Goal: Task Accomplishment & Management: Manage account settings

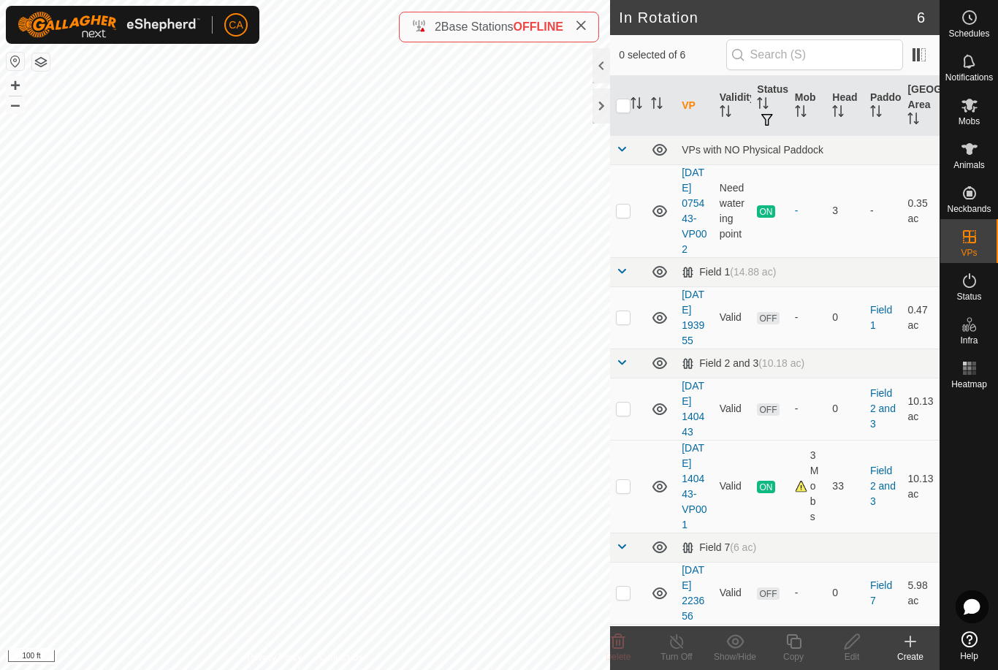
click at [629, 323] on p-checkbox at bounding box center [623, 317] width 15 height 12
click at [625, 323] on p-checkbox at bounding box center [623, 317] width 15 height 12
checkbox input "false"
click at [620, 414] on p-checkbox at bounding box center [623, 409] width 15 height 12
click at [623, 646] on icon at bounding box center [619, 641] width 14 height 15
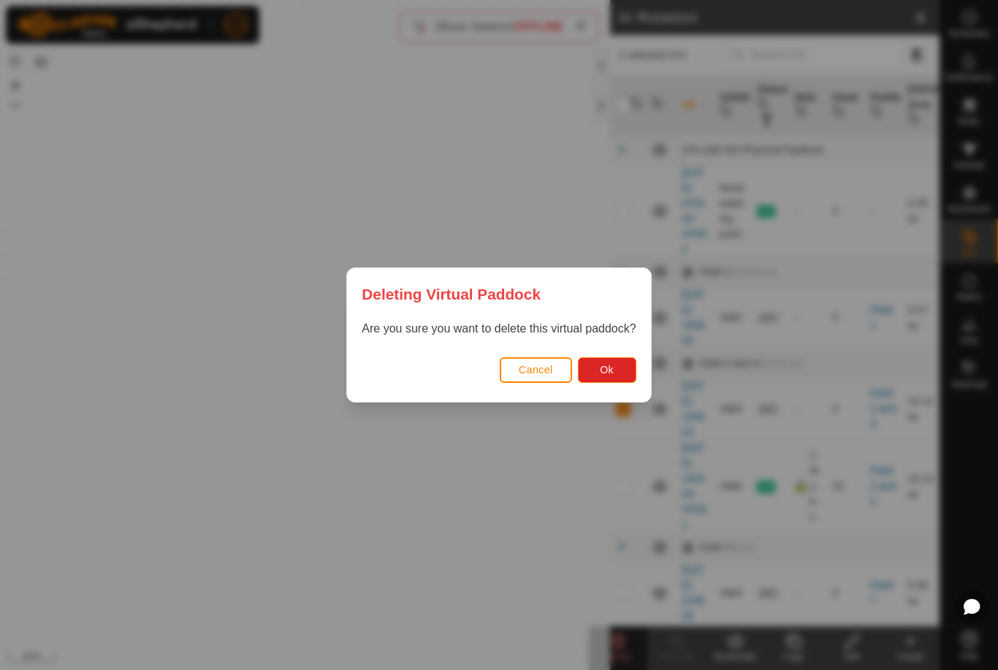
click at [623, 377] on button "Ok" at bounding box center [607, 370] width 58 height 26
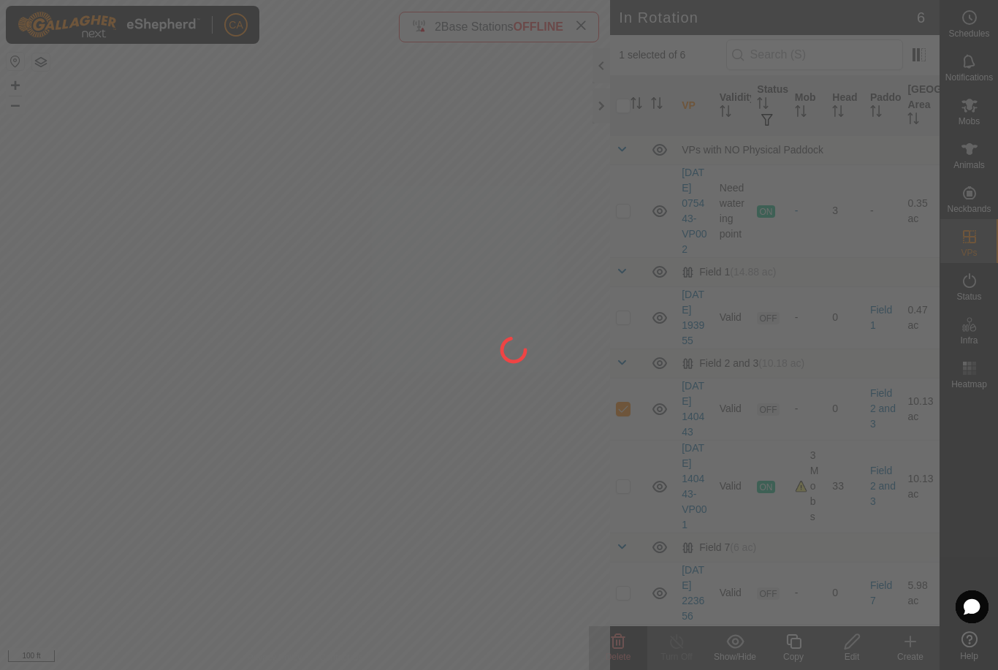
checkbox input "false"
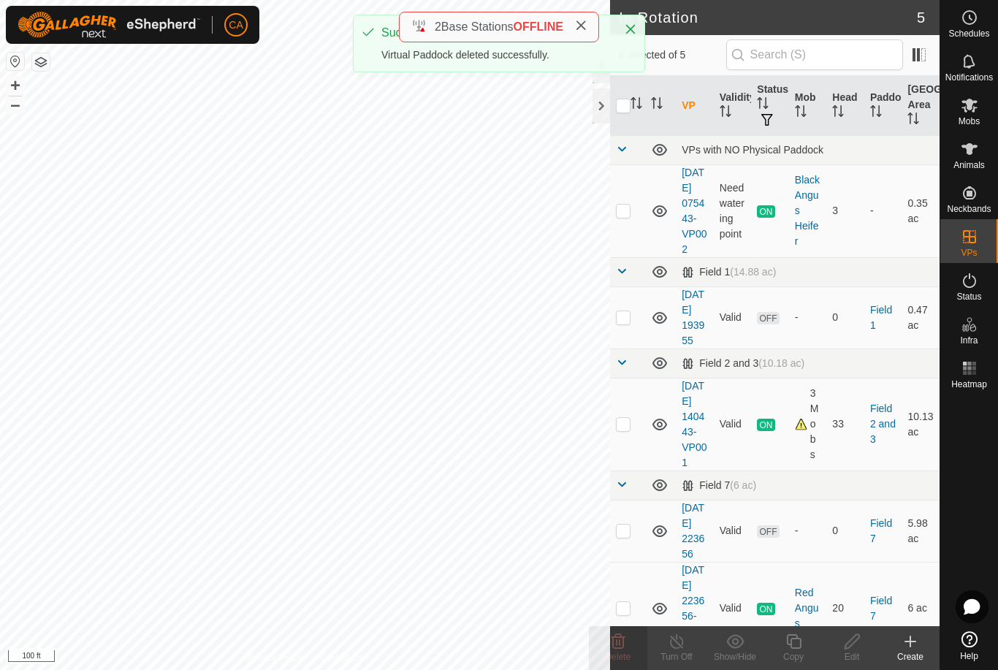
click at [608, 110] on div at bounding box center [602, 105] width 18 height 35
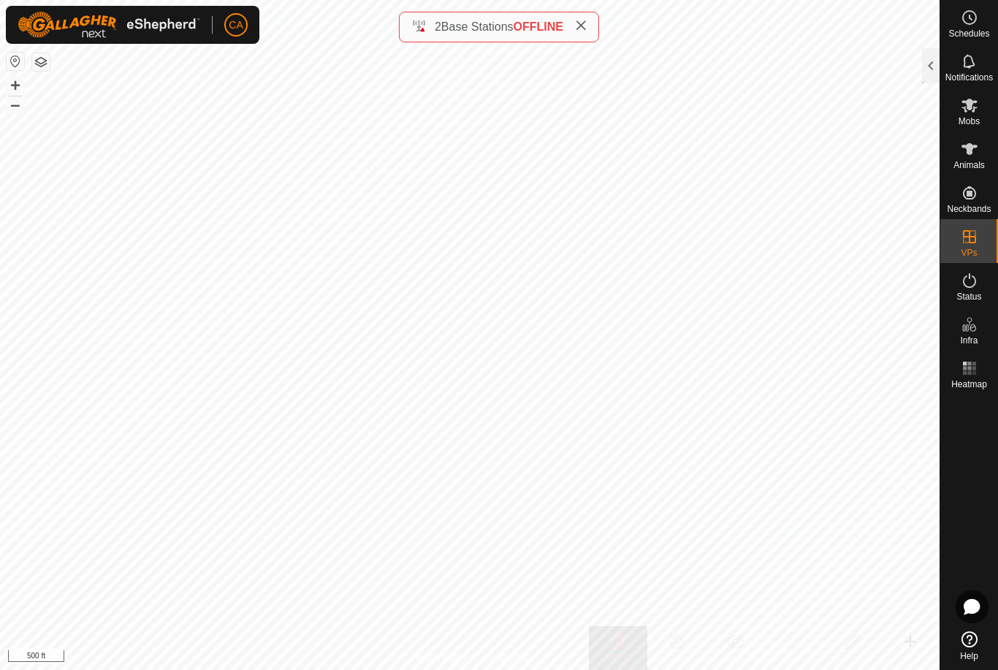
click at [37, 53] on button "button" at bounding box center [41, 62] width 18 height 18
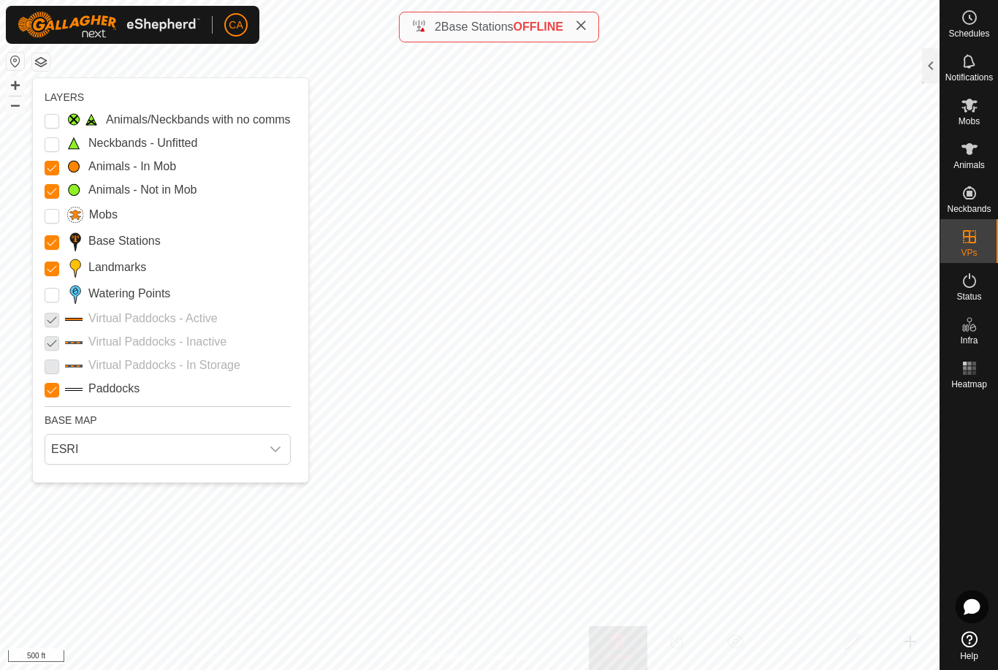
click at [47, 264] on input "Landmarks" at bounding box center [52, 269] width 15 height 15
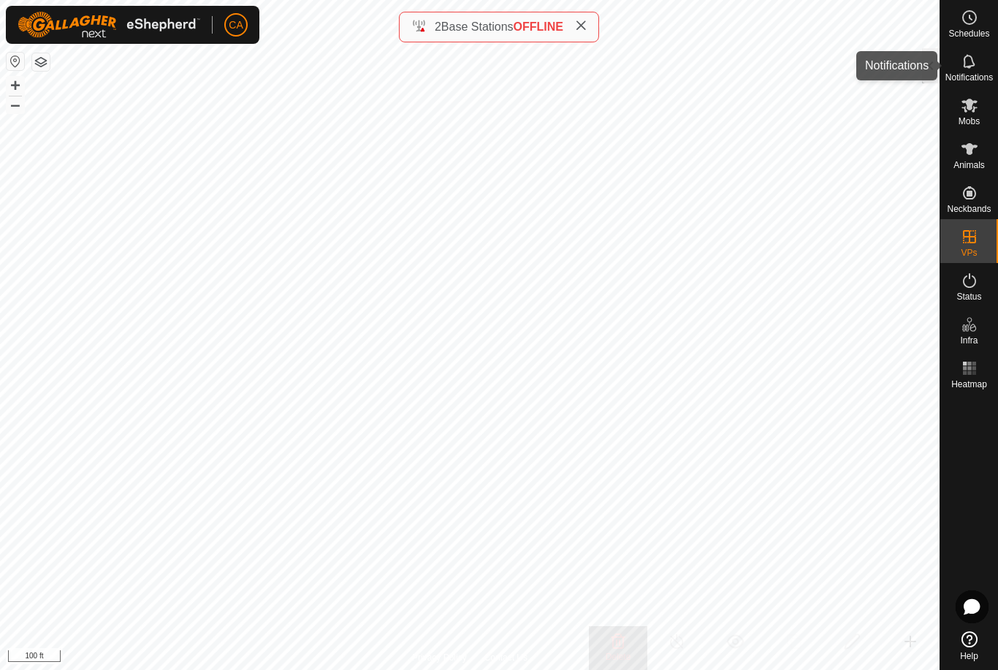
click at [944, 75] on div "Notifications" at bounding box center [969, 66] width 58 height 44
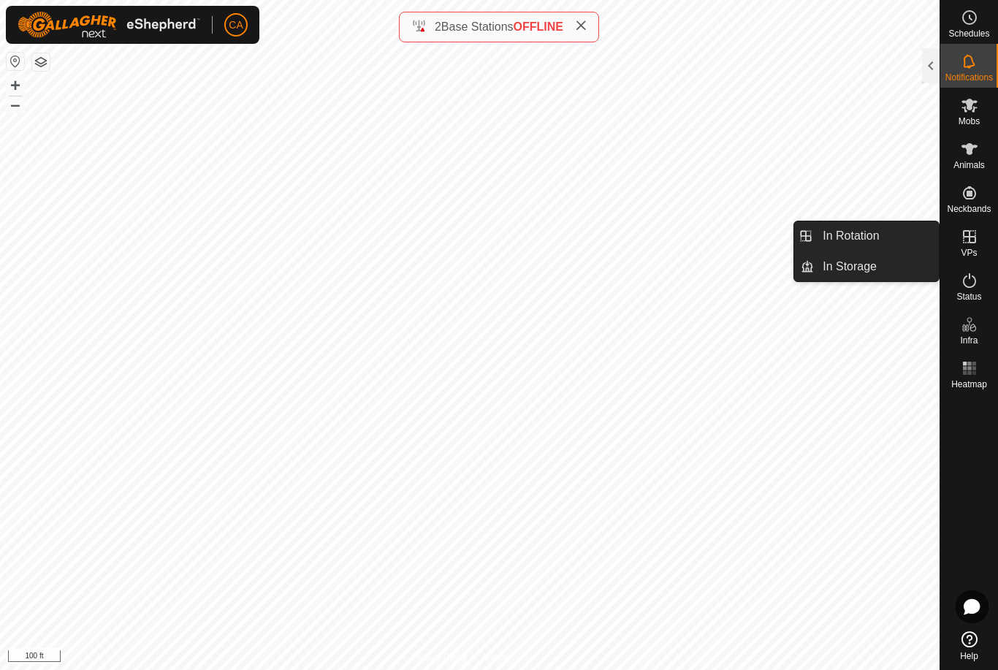
click at [889, 242] on link "In Rotation" at bounding box center [876, 235] width 125 height 29
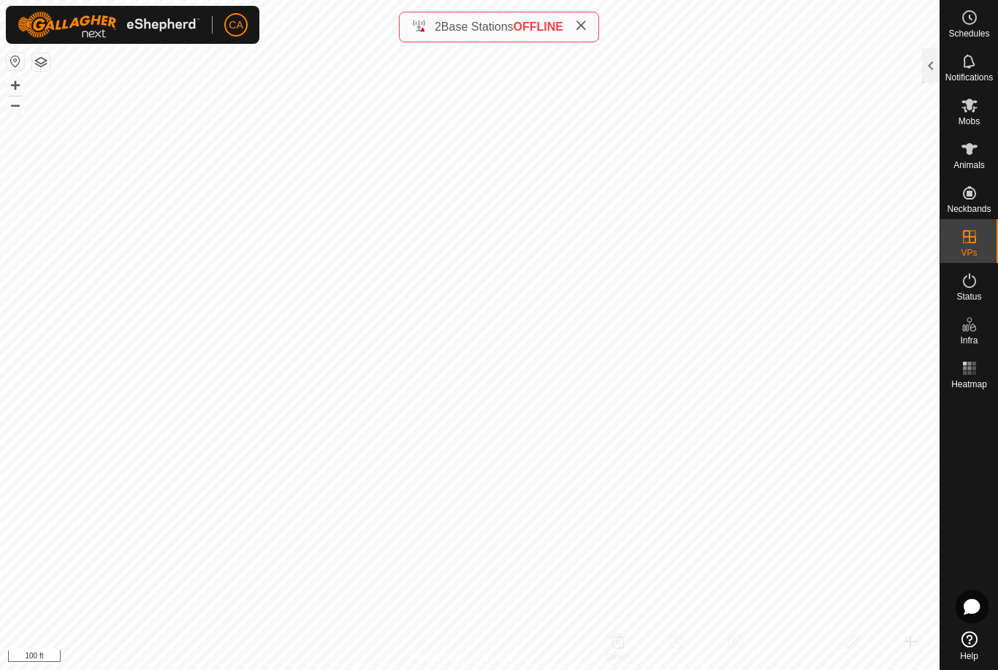
click at [939, 69] on div at bounding box center [931, 65] width 18 height 35
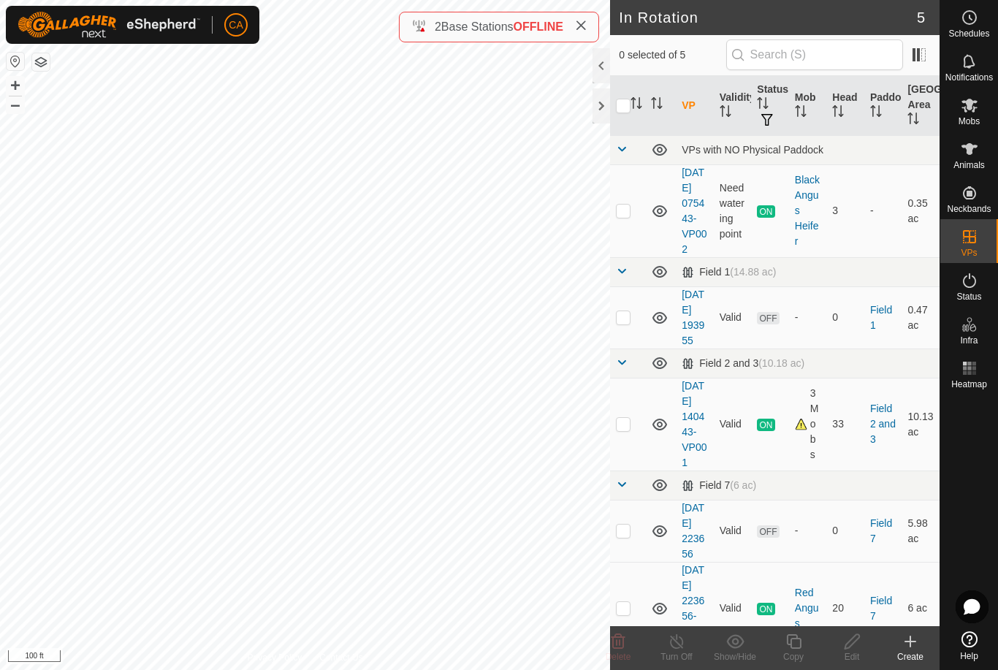
click at [617, 536] on p-checkbox at bounding box center [623, 531] width 15 height 12
click at [620, 645] on icon at bounding box center [619, 641] width 14 height 15
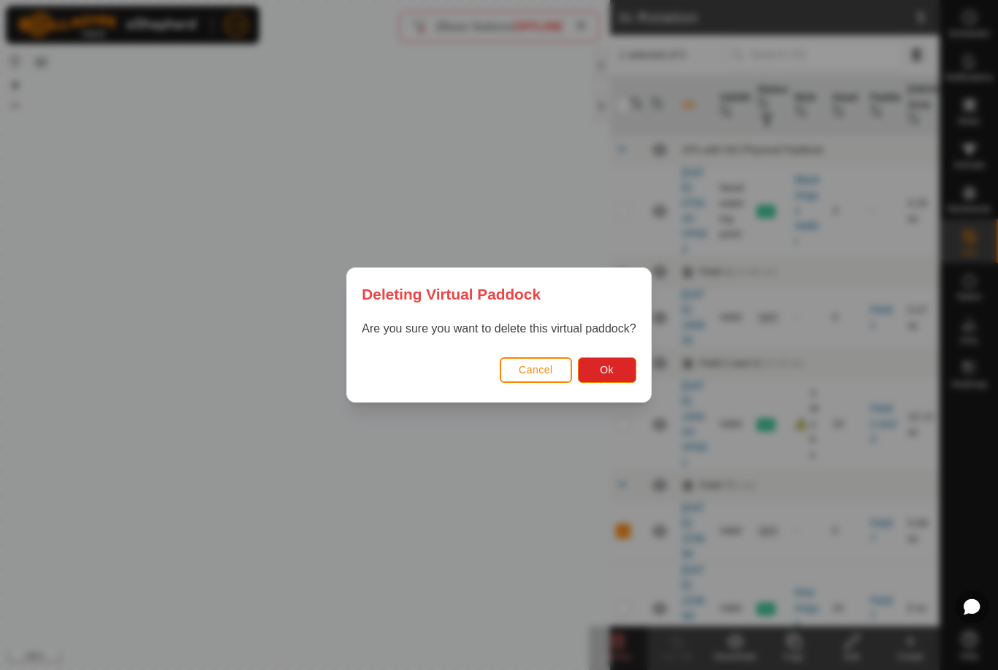
click at [614, 359] on button "Ok" at bounding box center [607, 370] width 58 height 26
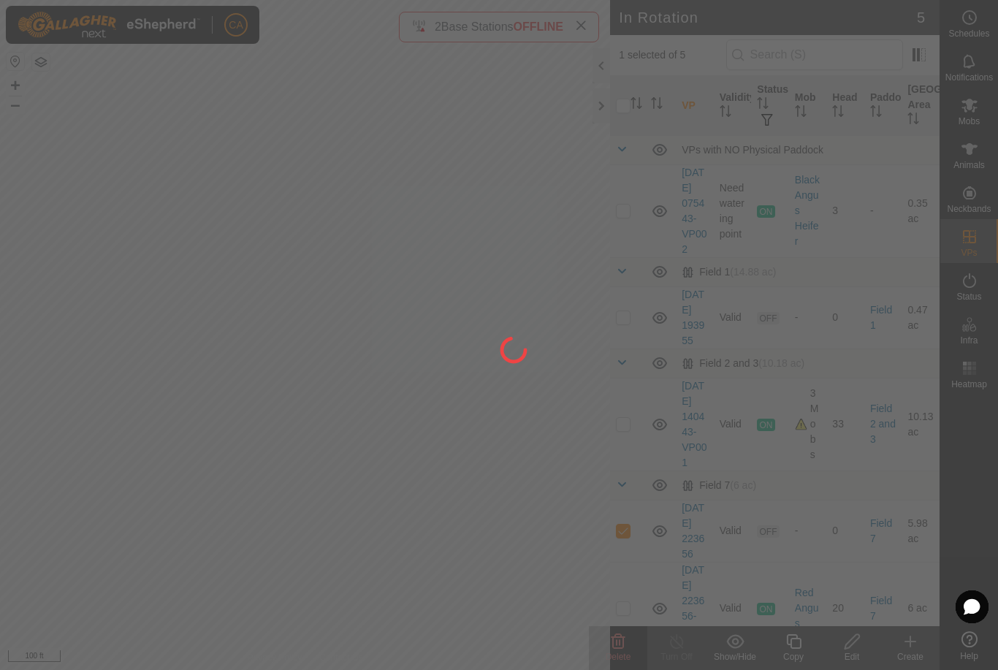
checkbox input "false"
